Goal: Task Accomplishment & Management: Manage account settings

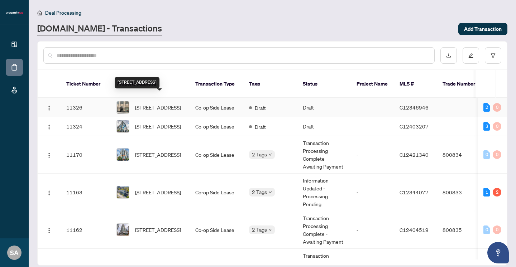
click at [151, 104] on span "[STREET_ADDRESS]" at bounding box center [158, 108] width 46 height 8
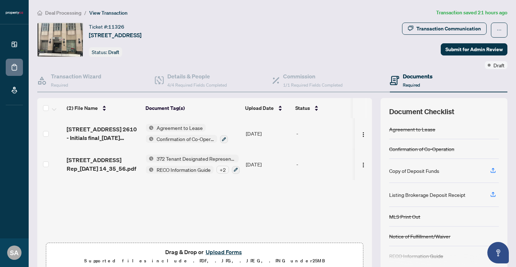
click at [226, 251] on button "Upload Forms" at bounding box center [223, 251] width 40 height 9
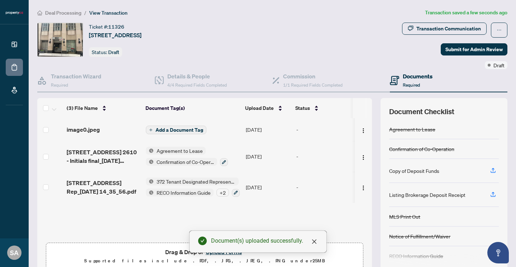
click at [175, 131] on span "Add a Document Tag" at bounding box center [179, 130] width 48 height 5
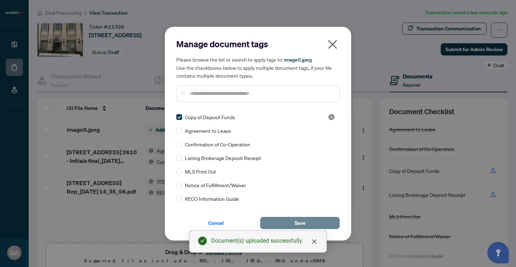
click at [313, 223] on button "Save" at bounding box center [300, 223] width 80 height 12
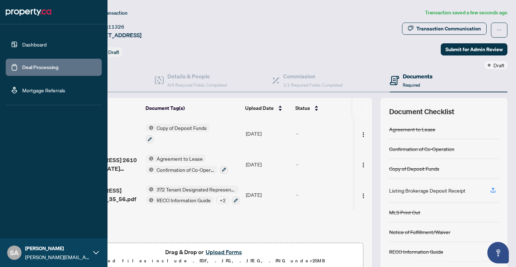
click at [22, 67] on link "Deal Processing" at bounding box center [40, 67] width 36 height 6
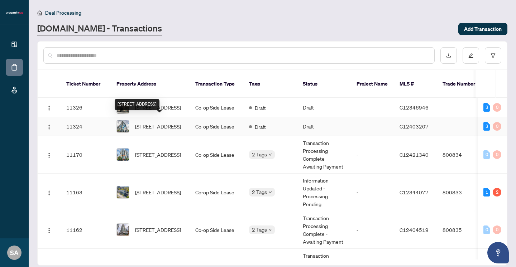
click at [170, 122] on span "[STREET_ADDRESS]" at bounding box center [158, 126] width 46 height 8
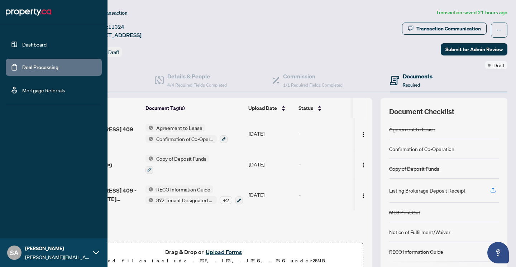
click at [22, 68] on link "Deal Processing" at bounding box center [40, 67] width 36 height 6
